Goal: Task Accomplishment & Management: Use online tool/utility

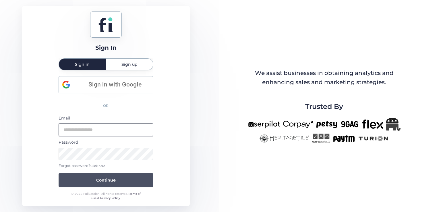
type input "**********"
click at [111, 177] on span "Continue" at bounding box center [106, 180] width 20 height 6
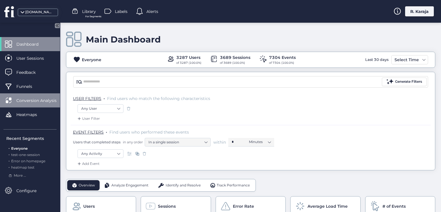
click at [45, 99] on span "Conversion Analysis" at bounding box center [40, 100] width 49 height 6
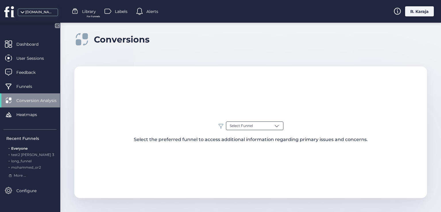
click at [259, 129] on div "Select Funnel" at bounding box center [254, 125] width 57 height 9
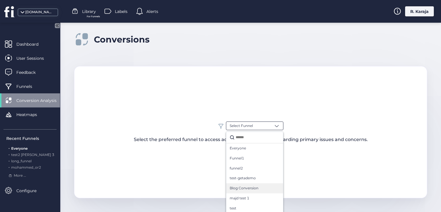
click at [247, 188] on span "Blog Conversion" at bounding box center [244, 187] width 29 height 5
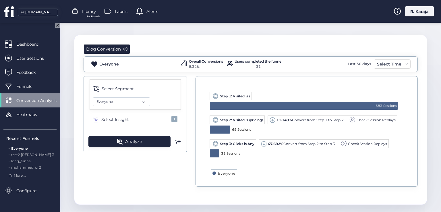
scroll to position [34, 0]
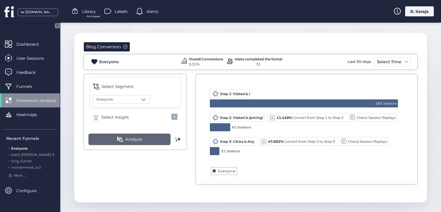
click at [134, 136] on span "Analyze" at bounding box center [133, 139] width 17 height 7
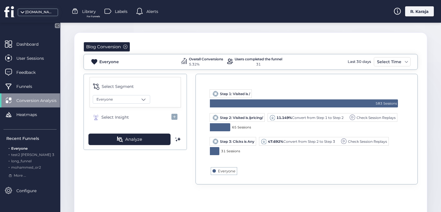
scroll to position [145, 0]
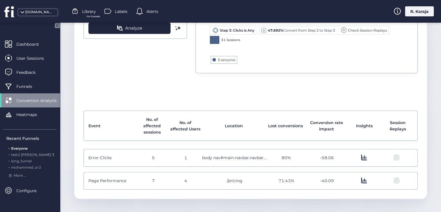
click at [324, 158] on span "-58.06" at bounding box center [327, 157] width 14 height 6
click at [282, 158] on span "80%" at bounding box center [286, 157] width 9 height 6
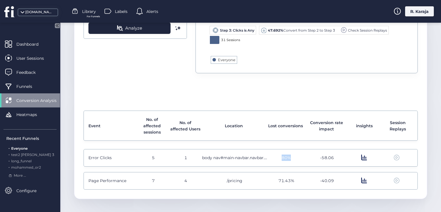
click at [282, 158] on span "80%" at bounding box center [286, 157] width 9 height 6
click at [323, 157] on span "-58.06" at bounding box center [327, 157] width 14 height 6
click at [361, 158] on span at bounding box center [364, 157] width 6 height 6
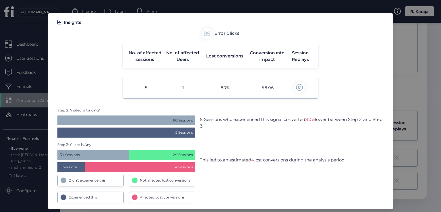
scroll to position [19, 0]
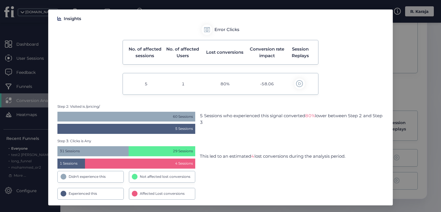
click at [140, 192] on span "Affected Lost conversions" at bounding box center [162, 193] width 45 height 5
click at [417, 89] on nz-modal-container "Insights Error Clicks No. of affected sessions No. of affected Users Lost conve…" at bounding box center [220, 106] width 441 height 212
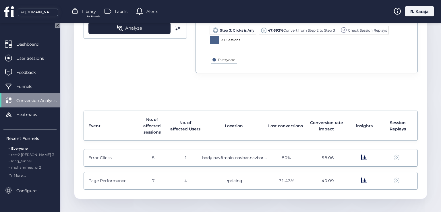
scroll to position [0, 0]
click at [361, 177] on span at bounding box center [364, 180] width 6 height 6
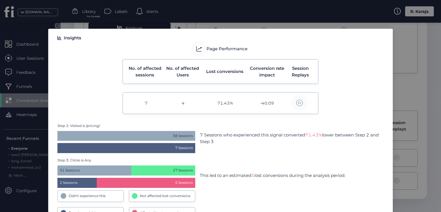
click at [399, 86] on nz-modal-container "Insights Page Performance No. of affected sessions No. of affected Users Lost c…" at bounding box center [220, 106] width 441 height 212
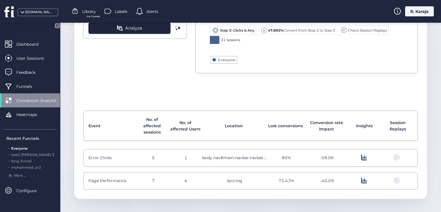
click at [100, 157] on span "Error Clicks" at bounding box center [99, 157] width 23 height 6
click at [152, 158] on span "5" at bounding box center [153, 157] width 3 height 6
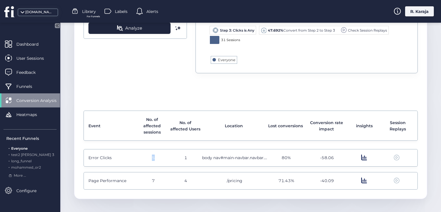
click at [152, 158] on span "5" at bounding box center [153, 157] width 3 height 6
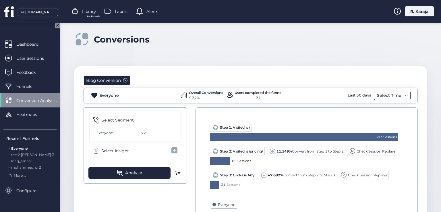
click at [386, 96] on div "Select Time" at bounding box center [389, 95] width 27 height 7
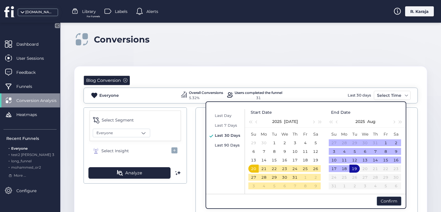
click at [225, 143] on span "Last 90 Days" at bounding box center [227, 145] width 25 height 5
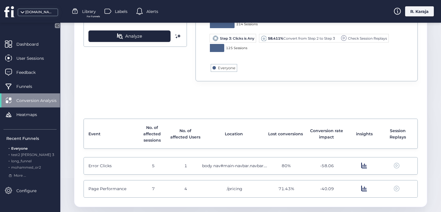
scroll to position [78, 0]
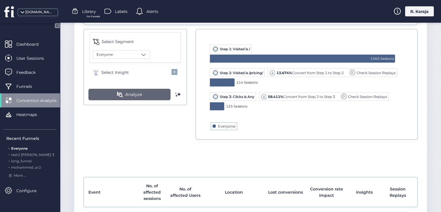
click at [118, 93] on span at bounding box center [120, 95] width 6 height 6
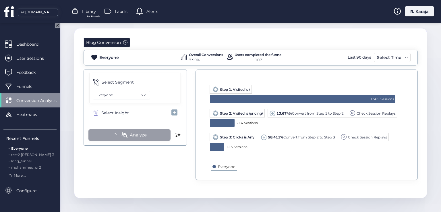
scroll to position [37, 0]
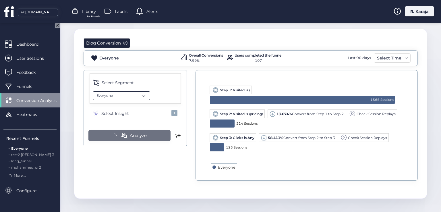
click at [140, 97] on div "Everyone" at bounding box center [121, 95] width 57 height 9
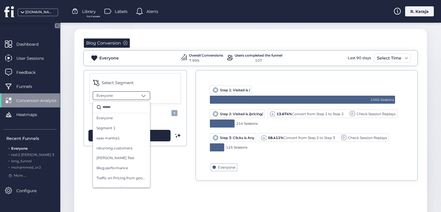
click at [163, 161] on div "Select Segment Everyone Everyone Segment 1 saas mantra1 returning customers Moa…" at bounding box center [251, 129] width 334 height 119
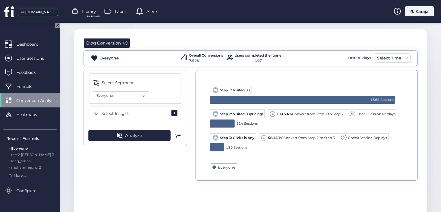
click at [117, 113] on span "Select Insight" at bounding box center [115, 113] width 28 height 6
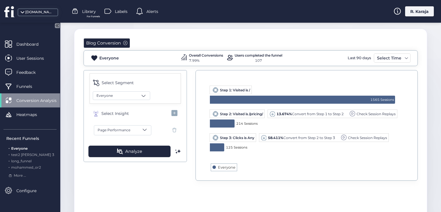
click at [144, 130] on span at bounding box center [145, 130] width 6 height 6
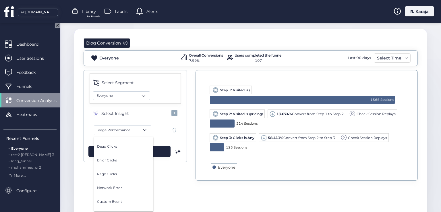
click at [176, 176] on div at bounding box center [220, 106] width 441 height 212
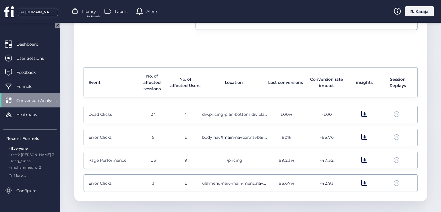
scroll to position [191, 0]
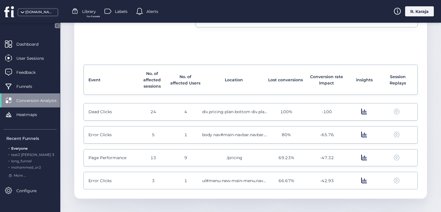
click at [156, 110] on div "24" at bounding box center [153, 112] width 32 height 6
click at [184, 134] on span "1" at bounding box center [185, 134] width 3 height 6
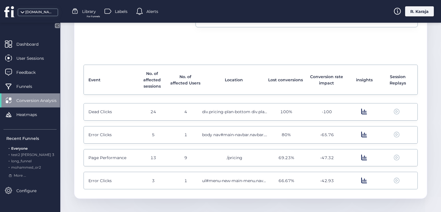
click at [104, 132] on span "Error Clicks" at bounding box center [99, 134] width 23 height 6
click at [152, 134] on span "5" at bounding box center [153, 134] width 3 height 6
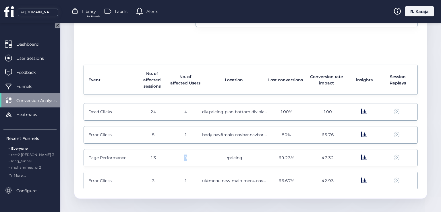
click at [184, 156] on span "9" at bounding box center [185, 157] width 3 height 6
drag, startPoint x: 155, startPoint y: 157, endPoint x: 148, endPoint y: 157, distance: 7.2
click at [148, 157] on div "13" at bounding box center [153, 157] width 32 height 6
click at [106, 155] on span "Page Performance" at bounding box center [107, 157] width 38 height 6
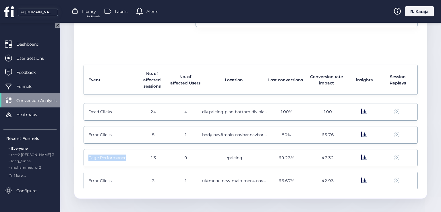
click at [106, 155] on span "Page Performance" at bounding box center [107, 157] width 38 height 6
click at [102, 179] on span "Error Clicks" at bounding box center [99, 180] width 23 height 6
drag, startPoint x: 183, startPoint y: 81, endPoint x: 192, endPoint y: 88, distance: 11.3
click at [192, 88] on div "No. of affected Users" at bounding box center [185, 79] width 30 height 19
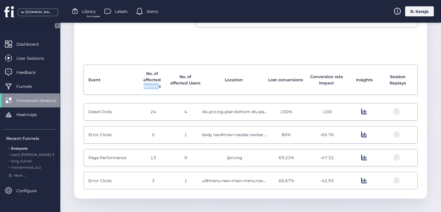
drag, startPoint x: 143, startPoint y: 85, endPoint x: 158, endPoint y: 86, distance: 15.0
click at [158, 86] on span "No. of affected sessions" at bounding box center [152, 79] width 30 height 19
drag, startPoint x: 278, startPoint y: 134, endPoint x: 303, endPoint y: 133, distance: 25.0
click at [303, 133] on div "Error Clicks 5 1 body nav#main-navbar.navbar.navbar-expand-lg.bg-white.py-lg-2.…" at bounding box center [251, 135] width 334 height 18
click at [280, 156] on span "69.23%" at bounding box center [287, 157] width 16 height 6
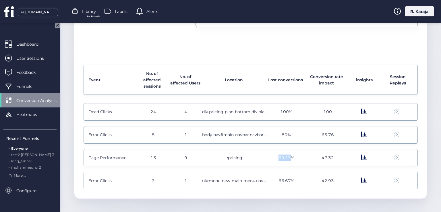
click at [280, 156] on span "69.23%" at bounding box center [287, 157] width 16 height 6
click at [361, 133] on span at bounding box center [364, 134] width 6 height 6
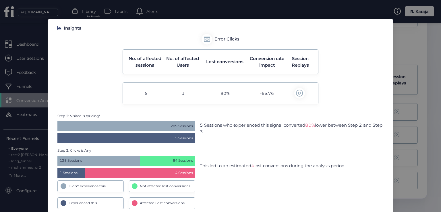
scroll to position [19, 0]
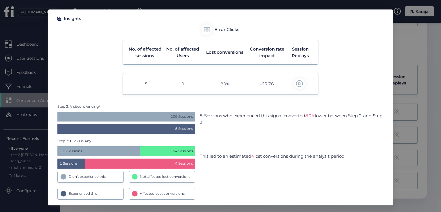
click at [179, 163] on span "4 Sessions" at bounding box center [140, 163] width 110 height 10
click at [396, 107] on nz-modal-container "Insights Error Clicks No. of affected sessions No. of affected Users Lost conve…" at bounding box center [220, 106] width 441 height 212
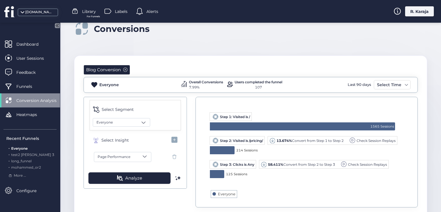
scroll to position [0, 0]
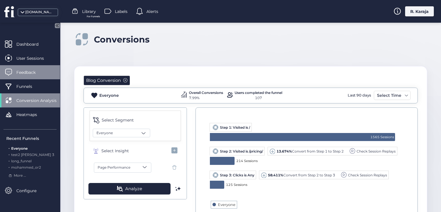
click at [26, 75] on span "Feedback" at bounding box center [30, 72] width 28 height 6
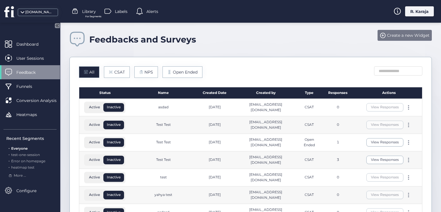
click at [404, 35] on span "Create a new Widget" at bounding box center [408, 35] width 42 height 6
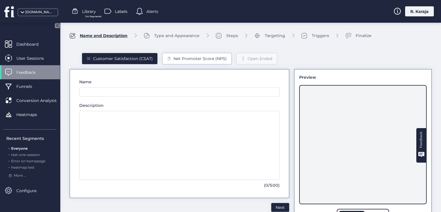
click at [196, 58] on div "Net Promoter Score (NPS)" at bounding box center [199, 58] width 53 height 6
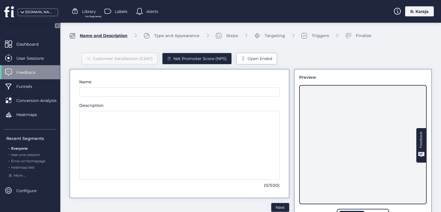
click at [248, 60] on div "Open Ended" at bounding box center [259, 58] width 25 height 6
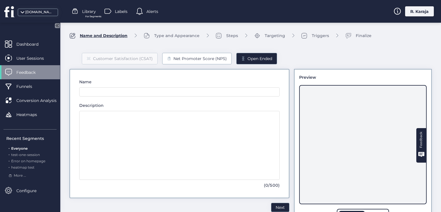
click at [196, 59] on div "Net Promoter Score (NPS)" at bounding box center [199, 58] width 53 height 6
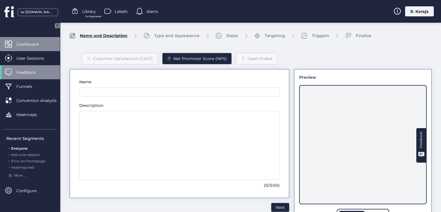
click at [54, 47] on div "Dashboard" at bounding box center [30, 44] width 60 height 14
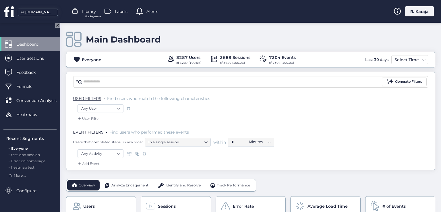
click at [126, 185] on span "Analyze Engagement" at bounding box center [129, 185] width 37 height 5
